Goal: Task Accomplishment & Management: Use online tool/utility

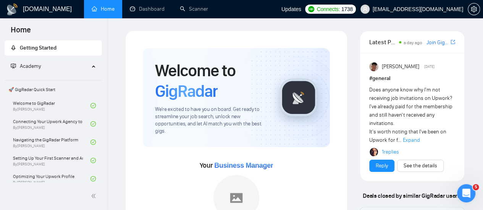
click at [219, 6] on ul "Home Dashboard Scanner" at bounding box center [180, 9] width 202 height 18
click at [201, 8] on link "Scanner" at bounding box center [194, 9] width 28 height 6
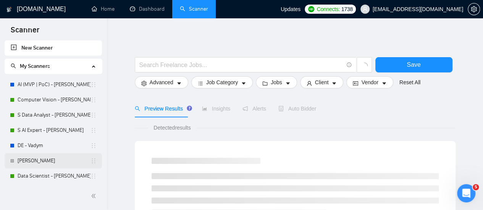
click at [28, 161] on link "[PERSON_NAME]" at bounding box center [54, 160] width 73 height 15
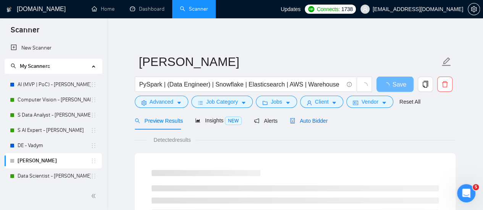
click at [290, 118] on span "Auto Bidder" at bounding box center [309, 121] width 38 height 6
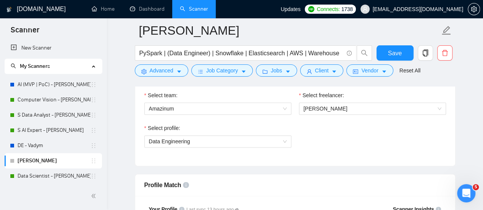
scroll to position [382, 0]
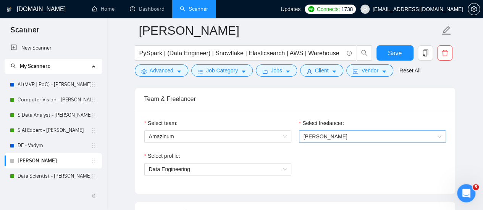
click at [328, 136] on span "[PERSON_NAME]" at bounding box center [325, 137] width 44 height 6
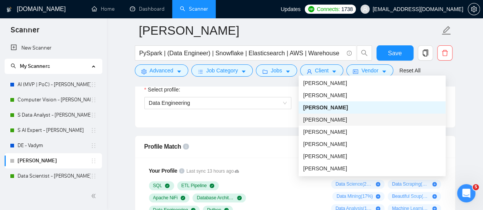
scroll to position [458, 0]
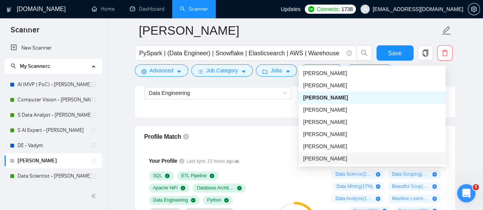
click at [334, 161] on span "[PERSON_NAME]" at bounding box center [325, 159] width 44 height 6
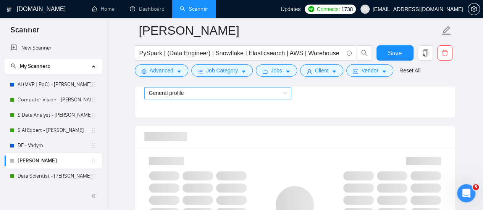
click at [197, 95] on span "General profile" at bounding box center [218, 92] width 138 height 11
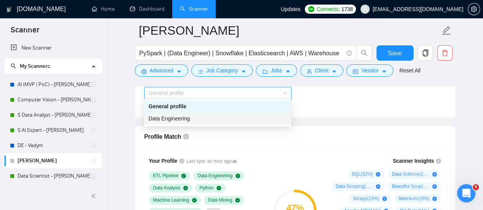
click at [192, 123] on div "Data Engineering" at bounding box center [217, 119] width 138 height 8
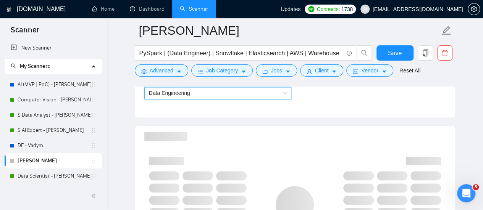
click at [297, 135] on div at bounding box center [295, 137] width 302 height 22
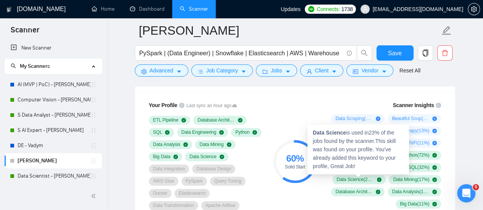
scroll to position [496, 0]
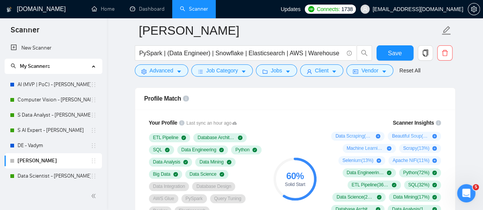
click at [384, 101] on div "Profile Match" at bounding box center [295, 99] width 302 height 22
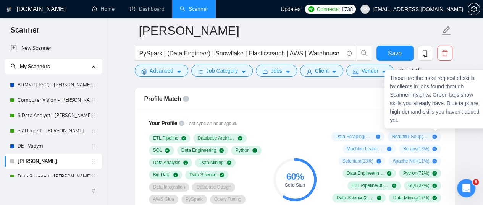
click at [440, 120] on icon "info-circle" at bounding box center [438, 122] width 5 height 5
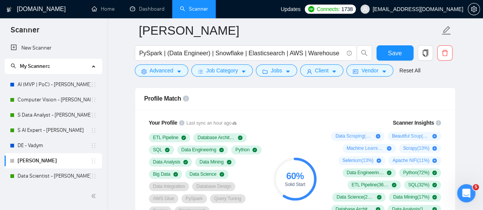
click at [344, 105] on div "Profile Match" at bounding box center [295, 99] width 302 height 22
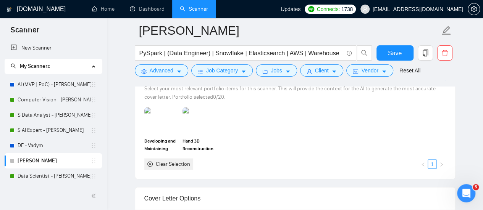
scroll to position [725, 0]
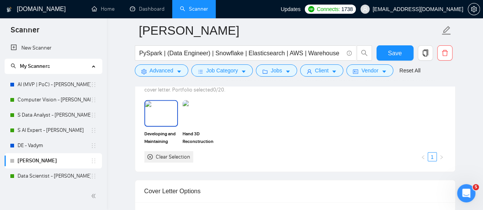
click at [161, 119] on img at bounding box center [161, 113] width 32 height 25
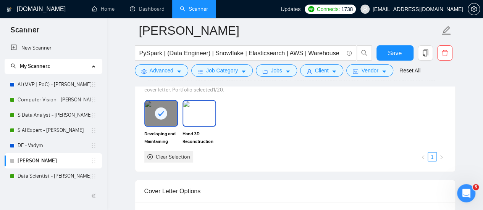
drag, startPoint x: 201, startPoint y: 123, endPoint x: 211, endPoint y: 126, distance: 10.6
click at [201, 123] on img at bounding box center [199, 113] width 32 height 25
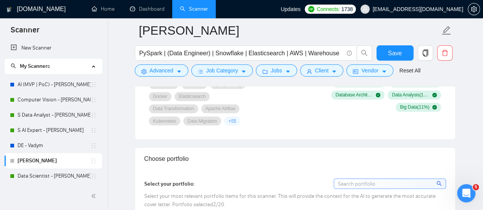
click at [295, 137] on div "Profile Match Your Profile Last sync an hour ago ETL Pipeline Database Architec…" at bounding box center [295, 56] width 321 height 167
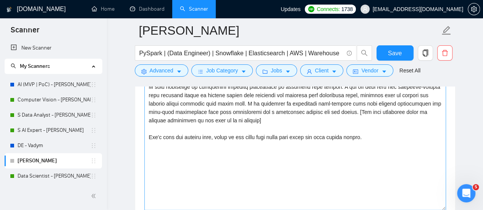
scroll to position [840, 0]
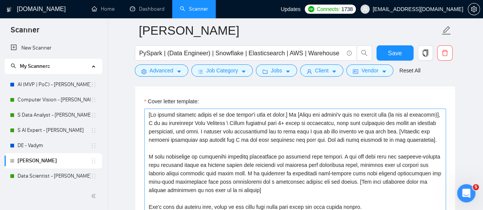
drag, startPoint x: 128, startPoint y: 110, endPoint x: 144, endPoint y: 105, distance: 16.9
click at [129, 109] on main "[PERSON_NAME] PySpark | (Data Engineer) | Snowflake | Elasticsearch | AWS | War…" at bounding box center [295, 210] width 352 height 2038
click at [264, 150] on textarea "Cover letter template:" at bounding box center [295, 195] width 302 height 172
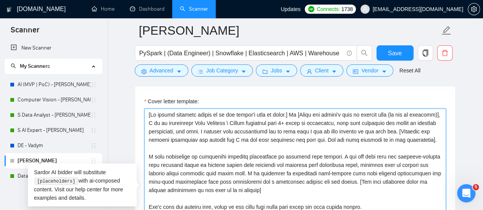
scroll to position [992, 0]
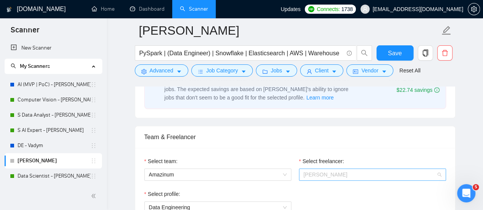
click at [305, 176] on span "[PERSON_NAME]" at bounding box center [372, 174] width 138 height 11
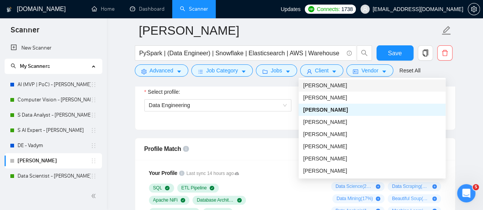
scroll to position [458, 0]
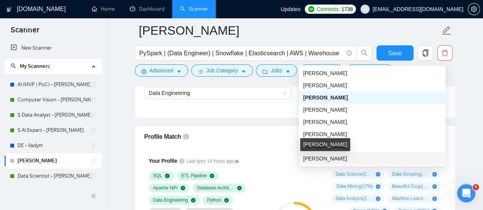
click at [311, 159] on span "[PERSON_NAME]" at bounding box center [325, 159] width 44 height 6
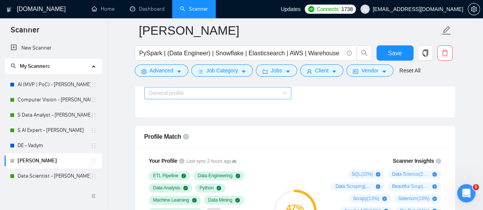
click at [183, 92] on span "General profile" at bounding box center [218, 92] width 138 height 11
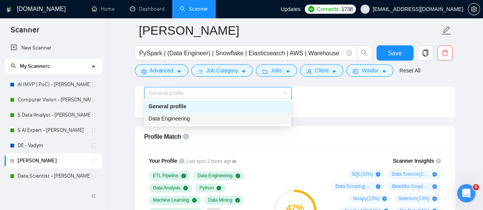
click at [190, 115] on div "Data Engineering" at bounding box center [217, 119] width 138 height 8
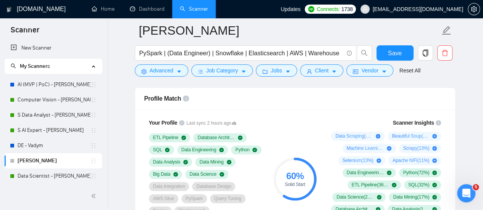
scroll to position [534, 0]
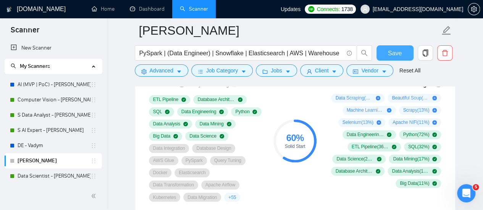
click at [397, 55] on span "Save" at bounding box center [395, 53] width 14 height 10
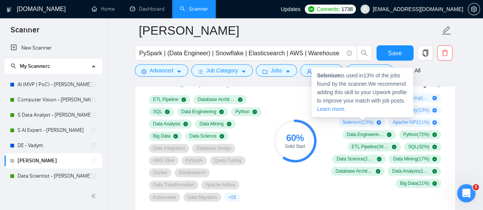
click at [380, 120] on icon "plus-circle" at bounding box center [378, 122] width 5 height 5
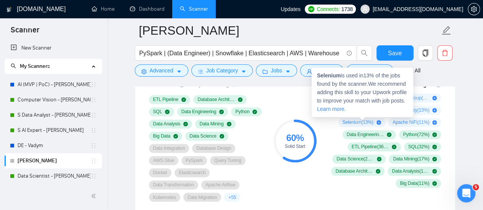
drag, startPoint x: 380, startPoint y: 120, endPoint x: 469, endPoint y: 108, distance: 89.7
click at [388, 117] on div "Data Scraping ( 19 %) Beautiful Soup ( 15 %) Machine Learning ( 13 %) Scrapy ( …" at bounding box center [384, 141] width 113 height 95
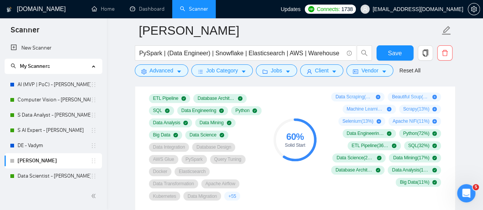
scroll to position [534, 0]
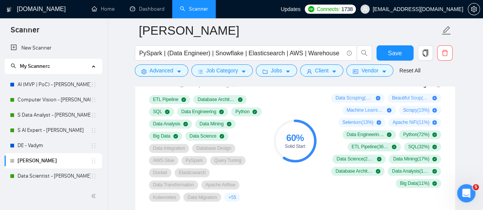
click at [447, 132] on div "Scanner Insights Data Scraping ( 19 %) Beautiful Soup ( 15 %) Machine Learning …" at bounding box center [385, 141] width 128 height 131
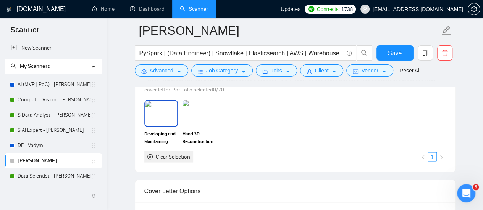
scroll to position [840, 0]
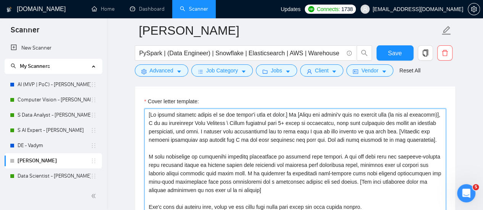
click at [180, 121] on textarea "Cover letter template:" at bounding box center [295, 195] width 302 height 172
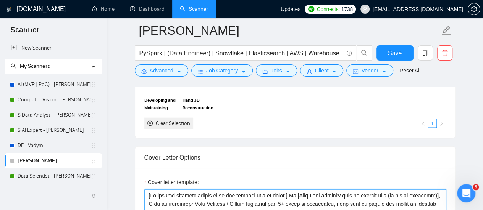
scroll to position [687, 0]
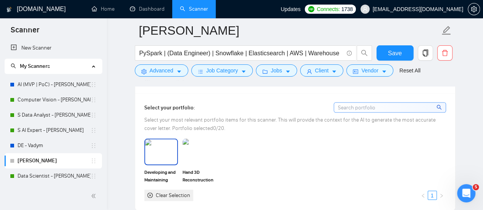
click at [166, 145] on img at bounding box center [161, 151] width 32 height 25
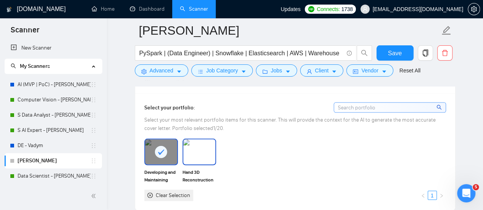
click at [204, 146] on img at bounding box center [199, 151] width 32 height 25
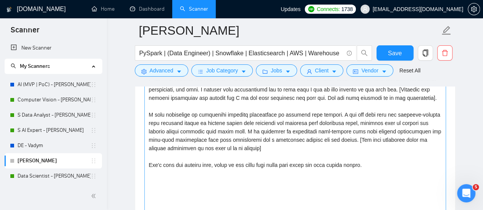
scroll to position [916, 0]
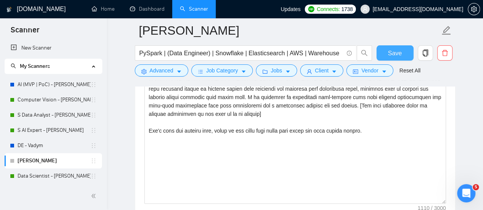
click at [393, 50] on span "Save" at bounding box center [395, 53] width 14 height 10
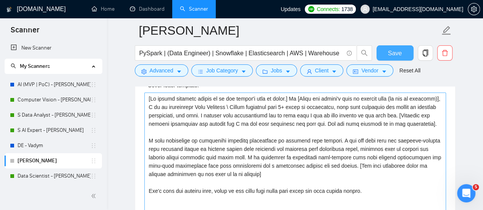
scroll to position [840, 0]
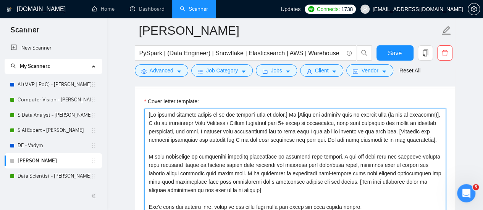
click at [191, 119] on textarea "Cover letter template:" at bounding box center [295, 195] width 302 height 172
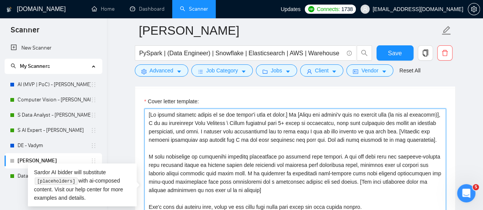
drag, startPoint x: 189, startPoint y: 151, endPoint x: 189, endPoint y: 147, distance: 3.9
click at [189, 150] on textarea "Cover letter template:" at bounding box center [295, 195] width 302 height 172
drag, startPoint x: 288, startPoint y: 113, endPoint x: 137, endPoint y: 93, distance: 152.6
click at [137, 93] on div "Cover letter template:" at bounding box center [295, 193] width 320 height 211
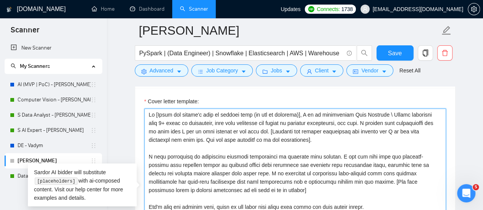
drag, startPoint x: 169, startPoint y: 128, endPoint x: 164, endPoint y: 123, distance: 7.6
click at [169, 128] on textarea "Cover letter template:" at bounding box center [295, 195] width 302 height 172
click at [210, 129] on textarea "Cover letter template:" at bounding box center [295, 195] width 302 height 172
click at [306, 111] on textarea "Cover letter template:" at bounding box center [295, 195] width 302 height 172
click at [332, 118] on textarea "Cover letter template:" at bounding box center [295, 195] width 302 height 172
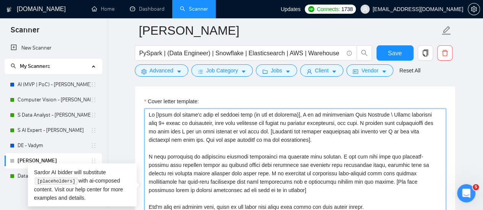
click at [380, 113] on textarea "Cover letter template:" at bounding box center [295, 195] width 302 height 172
drag, startPoint x: 390, startPoint y: 110, endPoint x: 381, endPoint y: 101, distance: 13.2
click at [390, 111] on textarea "Cover letter template:" at bounding box center [295, 195] width 302 height 172
click at [321, 114] on textarea "Cover letter template:" at bounding box center [295, 195] width 302 height 172
drag, startPoint x: 389, startPoint y: 111, endPoint x: 441, endPoint y: 113, distance: 52.7
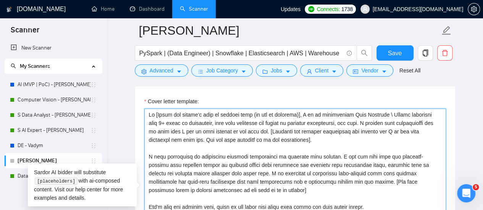
click at [441, 113] on textarea "Cover letter template:" at bounding box center [295, 195] width 302 height 172
paste textarea "& Machine Learning Specialist"
drag, startPoint x: 363, startPoint y: 132, endPoint x: 324, endPoint y: 127, distance: 38.4
click at [363, 132] on textarea "Cover letter template:" at bounding box center [295, 195] width 302 height 172
click at [170, 120] on textarea "Cover letter template:" at bounding box center [295, 195] width 302 height 172
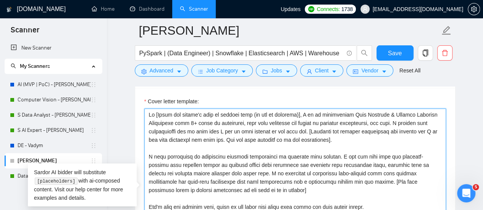
click at [183, 119] on textarea "Cover letter template:" at bounding box center [295, 195] width 302 height 172
click at [186, 121] on textarea "Cover letter template:" at bounding box center [295, 195] width 302 height 172
drag, startPoint x: 215, startPoint y: 136, endPoint x: 211, endPoint y: 144, distance: 9.0
click at [215, 136] on textarea "Cover letter template:" at bounding box center [295, 195] width 302 height 172
click at [221, 146] on textarea "Cover letter template:" at bounding box center [295, 195] width 302 height 172
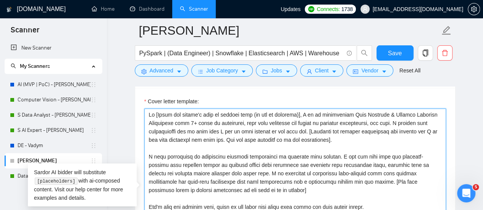
click at [265, 125] on textarea "Cover letter template:" at bounding box center [295, 195] width 302 height 172
drag, startPoint x: 331, startPoint y: 125, endPoint x: 331, endPoint y: 119, distance: 5.4
click at [332, 123] on textarea "Cover letter template:" at bounding box center [295, 195] width 302 height 172
click at [318, 120] on textarea "Cover letter template:" at bounding box center [295, 195] width 302 height 172
click at [183, 116] on textarea "Cover letter template:" at bounding box center [295, 195] width 302 height 172
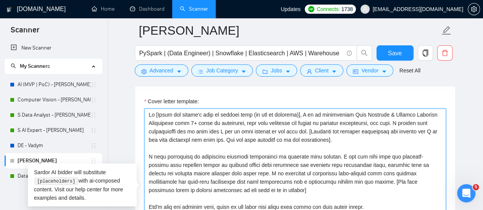
click at [242, 117] on textarea "Cover letter template:" at bounding box center [295, 195] width 302 height 172
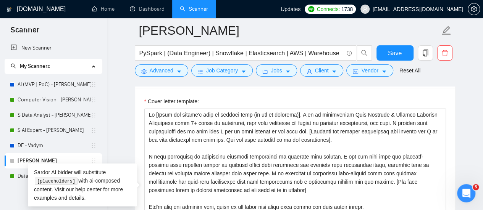
click at [212, 93] on div "Cover letter template:" at bounding box center [295, 193] width 320 height 211
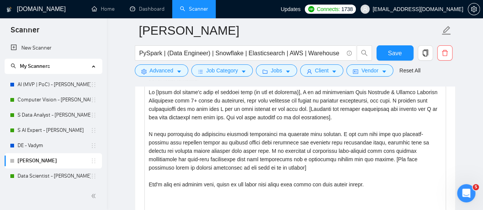
scroll to position [878, 0]
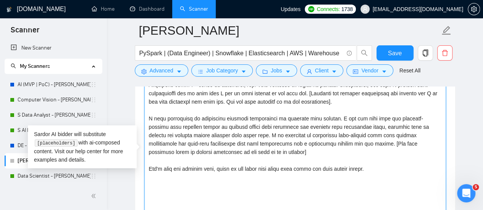
click at [371, 139] on textarea "Cover letter template:" at bounding box center [295, 157] width 302 height 172
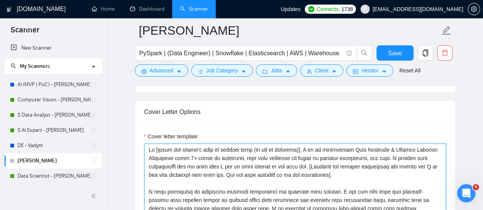
scroll to position [802, 0]
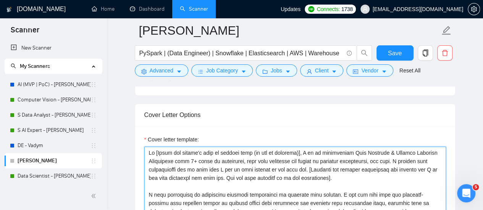
drag, startPoint x: 381, startPoint y: 169, endPoint x: 150, endPoint y: 139, distance: 233.2
type textarea "H"
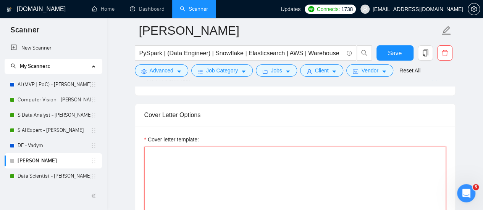
paste textarea "Hi [Name], I see you’re looking for a Data Engineer who can build reliable and …"
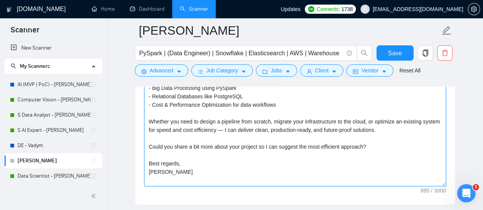
click at [185, 180] on textarea "Hi [Name], I see you’re looking for a Data Engineer who can build reliable and …" at bounding box center [295, 101] width 302 height 172
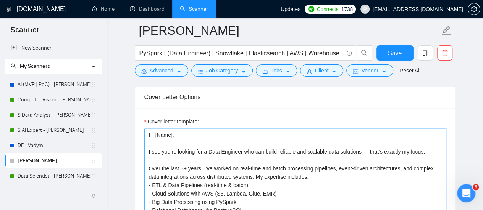
scroll to position [819, 0]
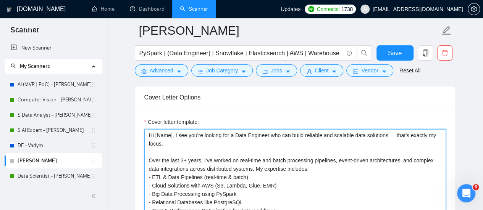
drag, startPoint x: 231, startPoint y: 132, endPoint x: 386, endPoint y: 126, distance: 155.5
click at [386, 126] on div "Cover letter template: Hi [Name], I see you’re looking for a Data Engineer who …" at bounding box center [295, 209] width 302 height 183
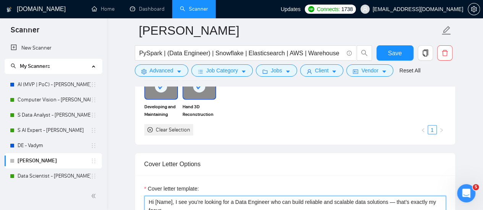
scroll to position [857, 0]
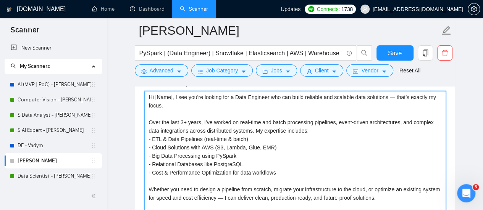
drag, startPoint x: 173, startPoint y: 95, endPoint x: 158, endPoint y: 95, distance: 15.3
click at [158, 95] on textarea "Hi [Name], I see you’re looking for a Data Engineer who can build reliable and …" at bounding box center [295, 177] width 302 height 172
click at [158, 96] on textarea "Hi [Name], I see you’re looking for a Data Engineer who can build reliable and …" at bounding box center [295, 177] width 302 height 172
click at [153, 94] on textarea "Hi [Name], I see you’re looking for a Data Engineer who can build reliable and …" at bounding box center [295, 177] width 302 height 172
drag, startPoint x: 155, startPoint y: 94, endPoint x: 171, endPoint y: 97, distance: 16.6
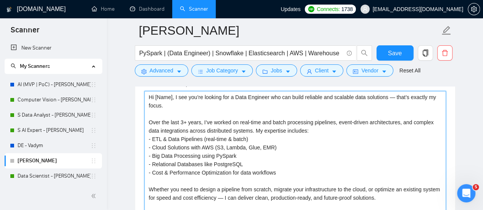
click at [171, 97] on textarea "Hi [Name], I see you’re looking for a Data Engineer who can build reliable and …" at bounding box center [295, 177] width 302 height 172
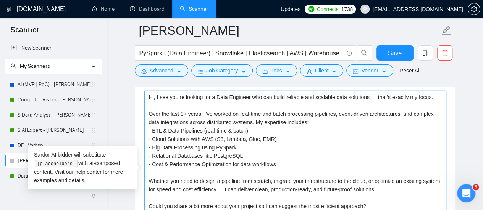
click at [243, 139] on textarea "Hi, I see you’re looking for a Data Engineer who can build reliable and scalabl…" at bounding box center [295, 177] width 302 height 172
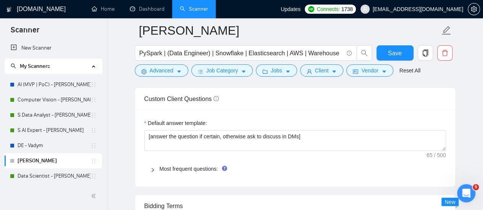
scroll to position [1086, 0]
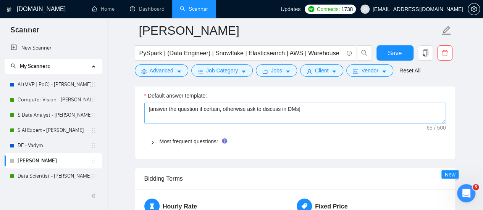
type textarea "Hi, I see you’re looking for a Data Engineer who can build reliable and scalabl…"
click at [233, 110] on textarea "[answer the question if certain, otherwise ask to discuss in DMs]" at bounding box center [295, 113] width 302 height 21
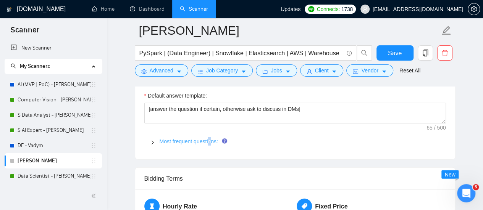
click at [210, 139] on link "Most frequent questions:" at bounding box center [189, 142] width 58 height 6
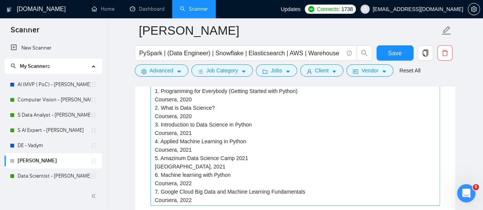
scroll to position [1201, 0]
click at [223, 193] on project "1. Programming for Everybody (Getting Started with Python) Coursera, 2020 2. Wh…" at bounding box center [294, 145] width 289 height 121
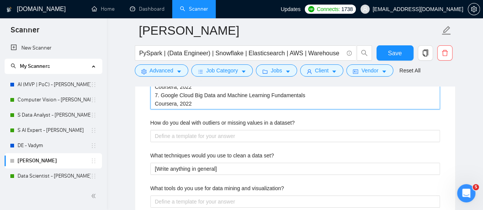
scroll to position [1354, 0]
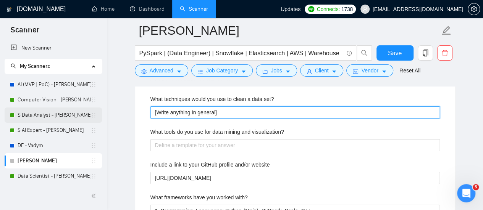
drag, startPoint x: 224, startPoint y: 106, endPoint x: 83, endPoint y: 108, distance: 140.9
click at [83, 108] on section "Scanner New Scanner My Scanners AI (MVP | PoC) - Vitaliy Computer Vision - Vlad…" at bounding box center [241, 40] width 483 height 2789
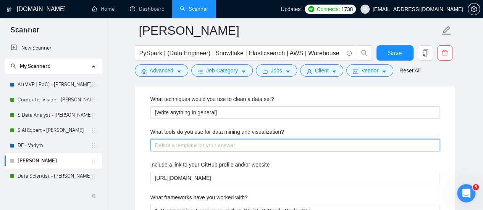
click at [182, 144] on visualization\? "What tools do you use for data mining and visualization?" at bounding box center [294, 145] width 289 height 12
paste visualization\? "[Write anything in general]"
type visualization\? "[Write anything in general]"
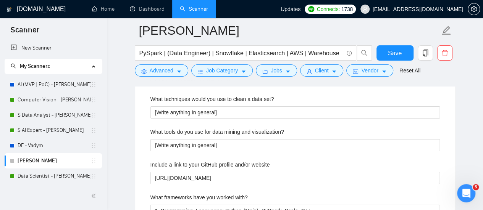
click at [200, 129] on label "What tools do you use for data mining and visualization?" at bounding box center [217, 132] width 134 height 8
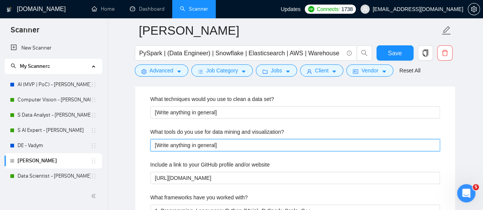
click at [200, 139] on visualization\? "[Write anything in general]" at bounding box center [294, 145] width 289 height 12
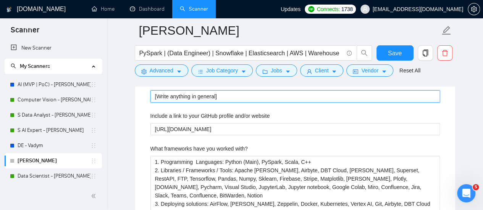
scroll to position [1392, 0]
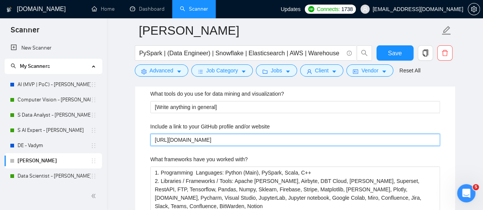
click at [226, 136] on website "[URL][DOMAIN_NAME]" at bounding box center [294, 140] width 289 height 12
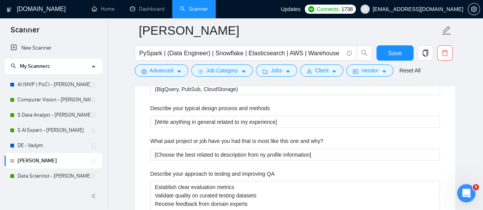
scroll to position [1544, 0]
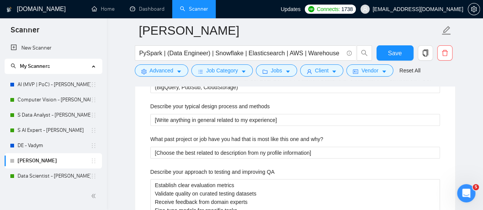
click at [221, 147] on div "[Choose the best related to description from ny profile information]" at bounding box center [294, 153] width 289 height 12
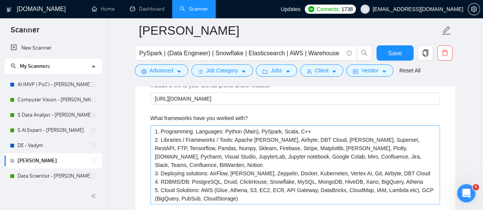
scroll to position [1354, 0]
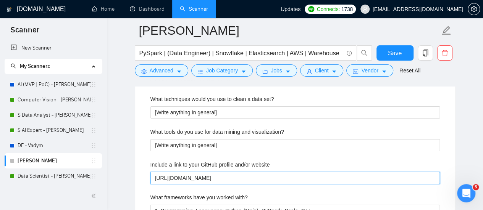
click at [209, 172] on website "[URL][DOMAIN_NAME]" at bounding box center [294, 178] width 289 height 12
click at [218, 176] on website "[URL][DOMAIN_NAME]" at bounding box center [294, 178] width 289 height 12
click at [198, 175] on website "[URL][DOMAIN_NAME]" at bounding box center [294, 178] width 289 height 12
type website "https://amazinumcom/"
type website "https://amazinum com/"
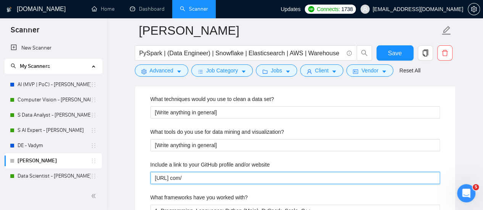
click at [218, 179] on website "https://amazinum com/" at bounding box center [294, 178] width 289 height 12
type website "https://amazinum com"
drag, startPoint x: 172, startPoint y: 177, endPoint x: 130, endPoint y: 174, distance: 42.1
click at [130, 174] on main "[PERSON_NAME] PySpark | (Data Engineer) | Snowflake | Elasticsearch | AWS | War…" at bounding box center [295, 26] width 352 height 2699
type website "amazinum com"
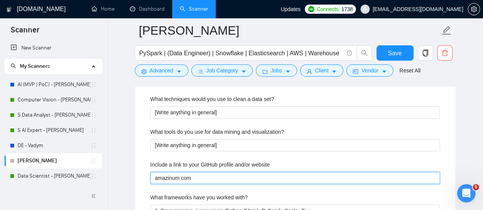
drag, startPoint x: 204, startPoint y: 176, endPoint x: 179, endPoint y: 176, distance: 25.2
click at [179, 176] on website "amazinum com" at bounding box center [294, 178] width 289 height 12
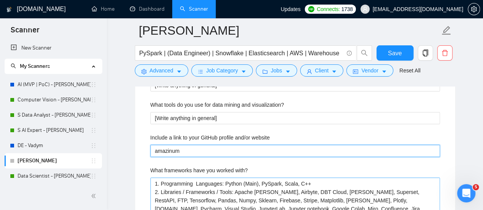
scroll to position [1430, 0]
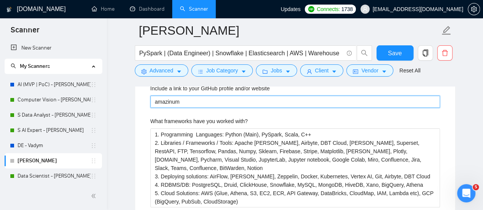
type website "amazinum"
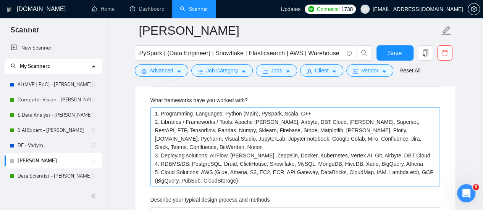
scroll to position [1468, 0]
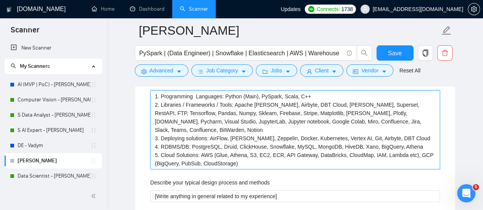
click at [236, 122] on with\? "1. Programming Languages: Python (Main), PySpark, Scala, C++ 2. Libraries / Fra…" at bounding box center [294, 129] width 289 height 79
drag, startPoint x: 345, startPoint y: 160, endPoint x: 137, endPoint y: 85, distance: 220.4
